Goal: Communication & Community: Ask a question

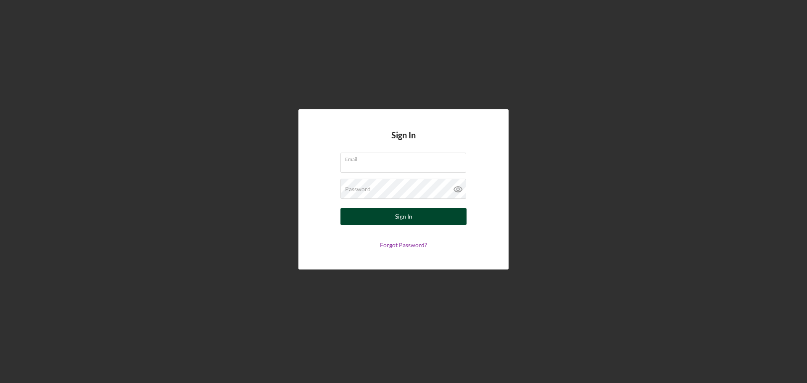
type input "KrabbyKohr@gmail.com"
click at [401, 212] on div "Sign In" at bounding box center [403, 216] width 17 height 17
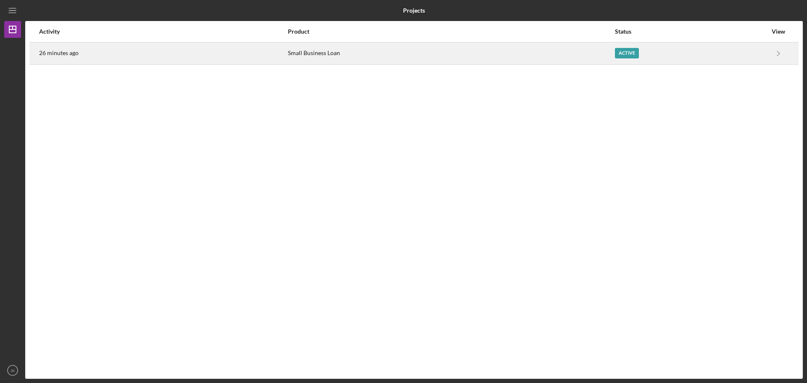
click at [619, 50] on div "Active" at bounding box center [627, 53] width 24 height 11
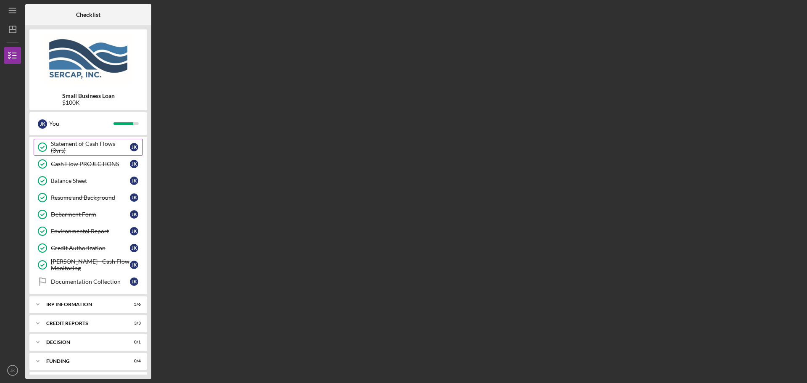
scroll to position [355, 0]
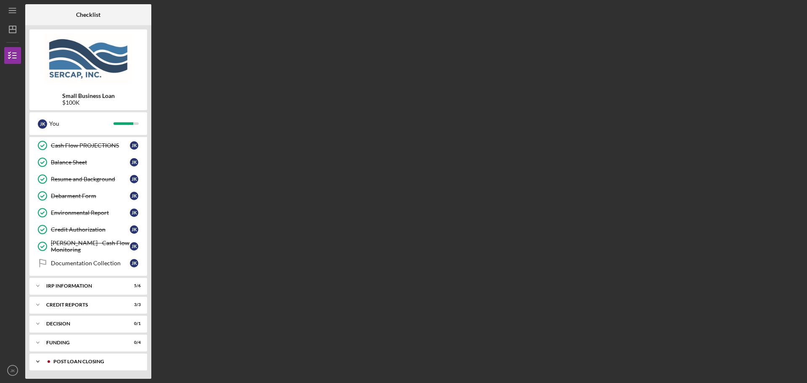
click at [93, 362] on div "POST LOAN CLOSING" at bounding box center [94, 361] width 83 height 5
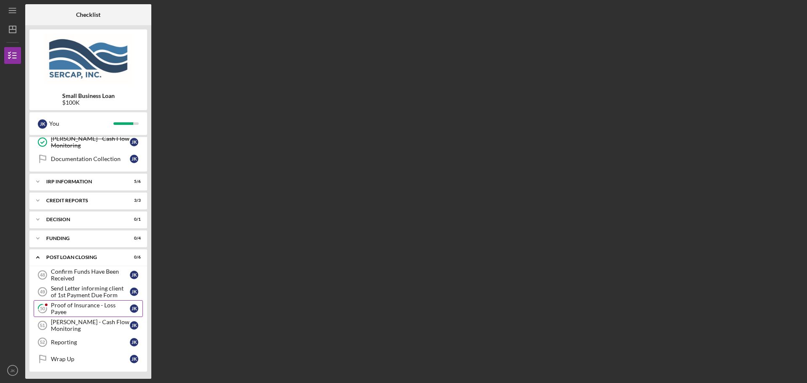
scroll to position [461, 0]
click at [97, 308] on div "Proof of Insurance - Loss Payee" at bounding box center [90, 306] width 79 height 13
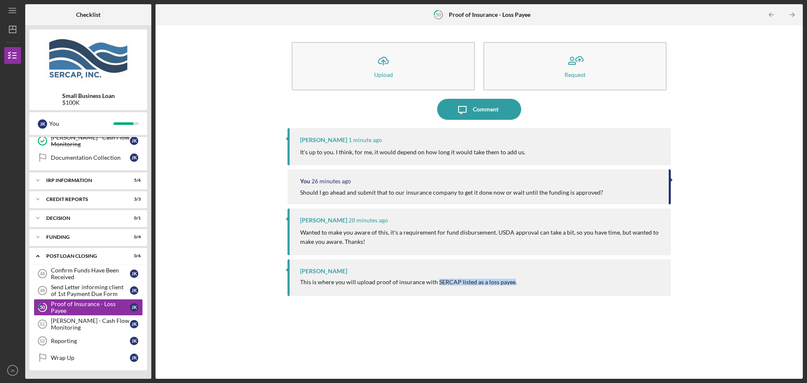
drag, startPoint x: 435, startPoint y: 284, endPoint x: 510, endPoint y: 285, distance: 74.8
click at [510, 285] on div "This is where you will upload proof of insurance with SERCAP listed as a loss p…" at bounding box center [408, 282] width 217 height 7
copy div "SERCAP listed as a loss payee"
click at [71, 308] on div "Proof of Insurance - Loss Payee" at bounding box center [90, 306] width 79 height 13
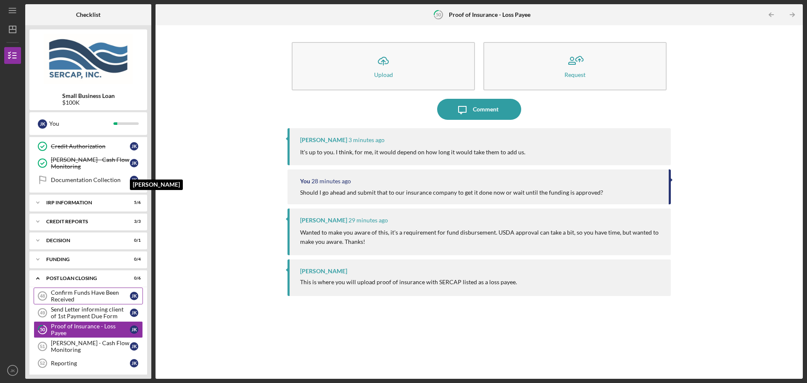
scroll to position [447, 0]
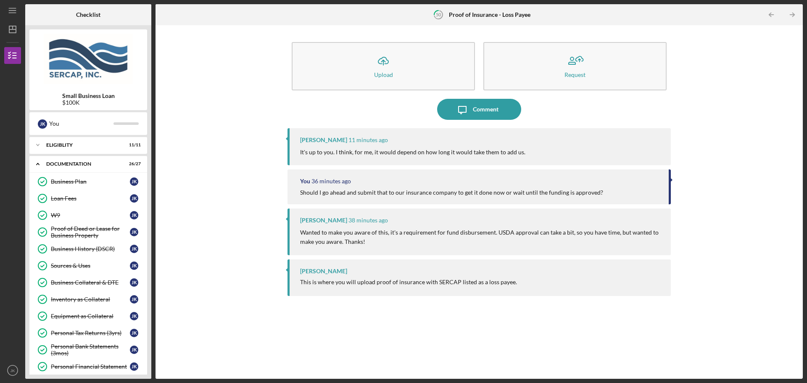
scroll to position [447, 0]
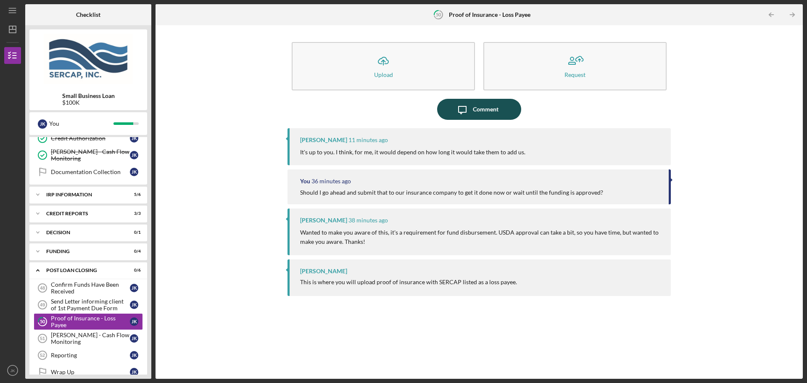
click at [479, 110] on div "Comment" at bounding box center [486, 109] width 26 height 21
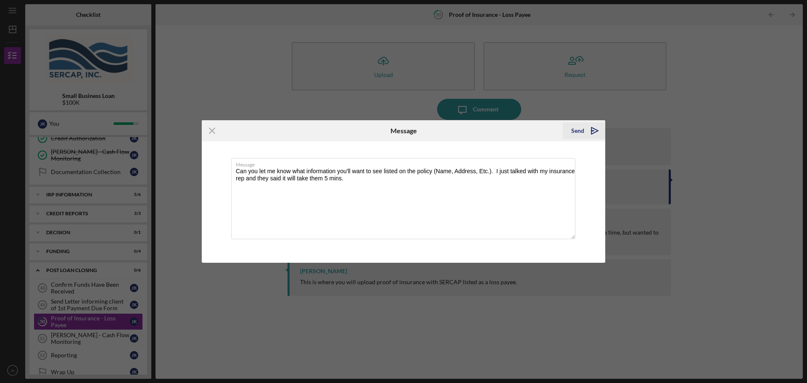
type textarea "Can you let me know what information you'll want to see listed on the policy (N…"
click at [579, 127] on div "Send" at bounding box center [577, 130] width 13 height 17
